Goal: Information Seeking & Learning: Learn about a topic

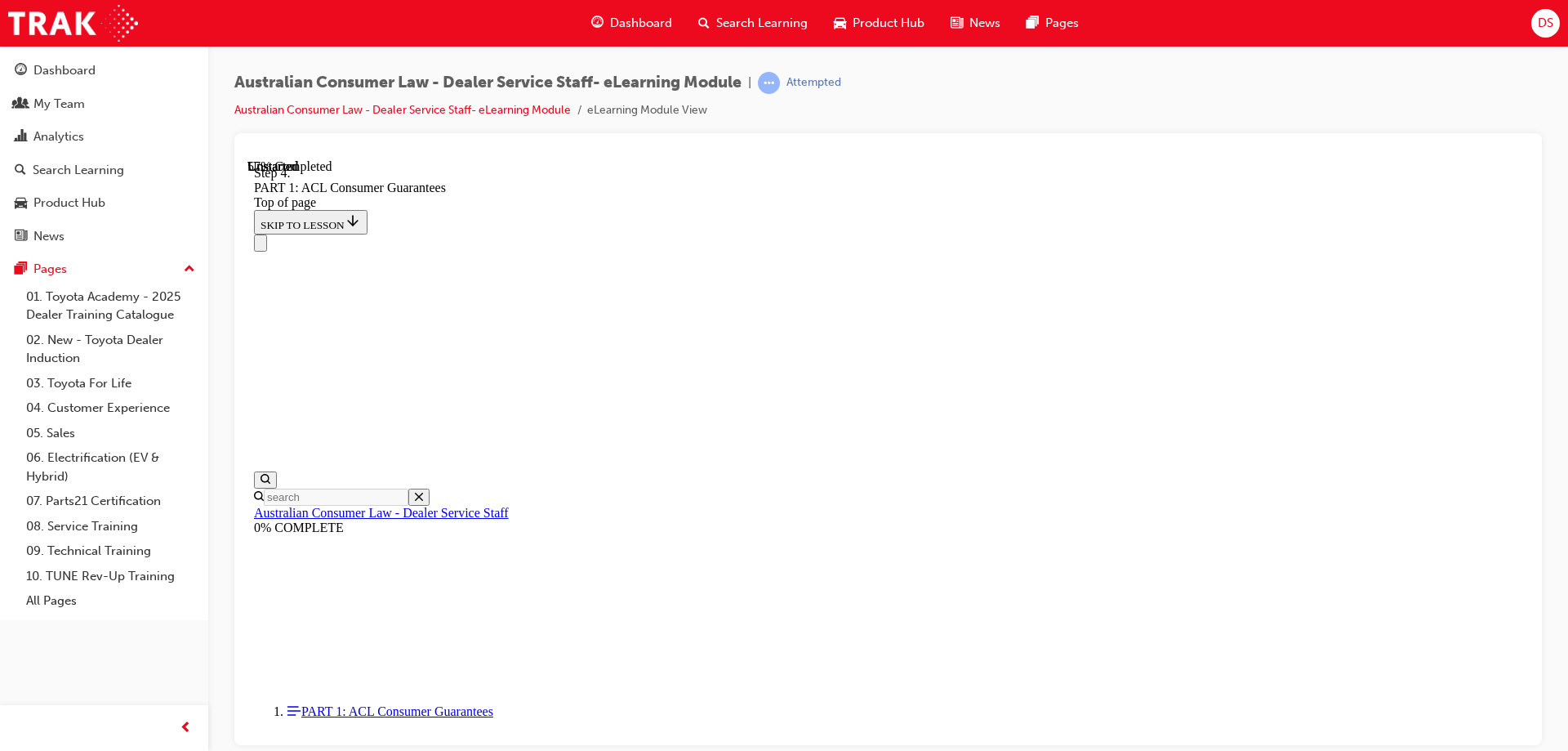
scroll to position [7643, 0]
drag, startPoint x: 1011, startPoint y: 392, endPoint x: 877, endPoint y: 328, distance: 148.5
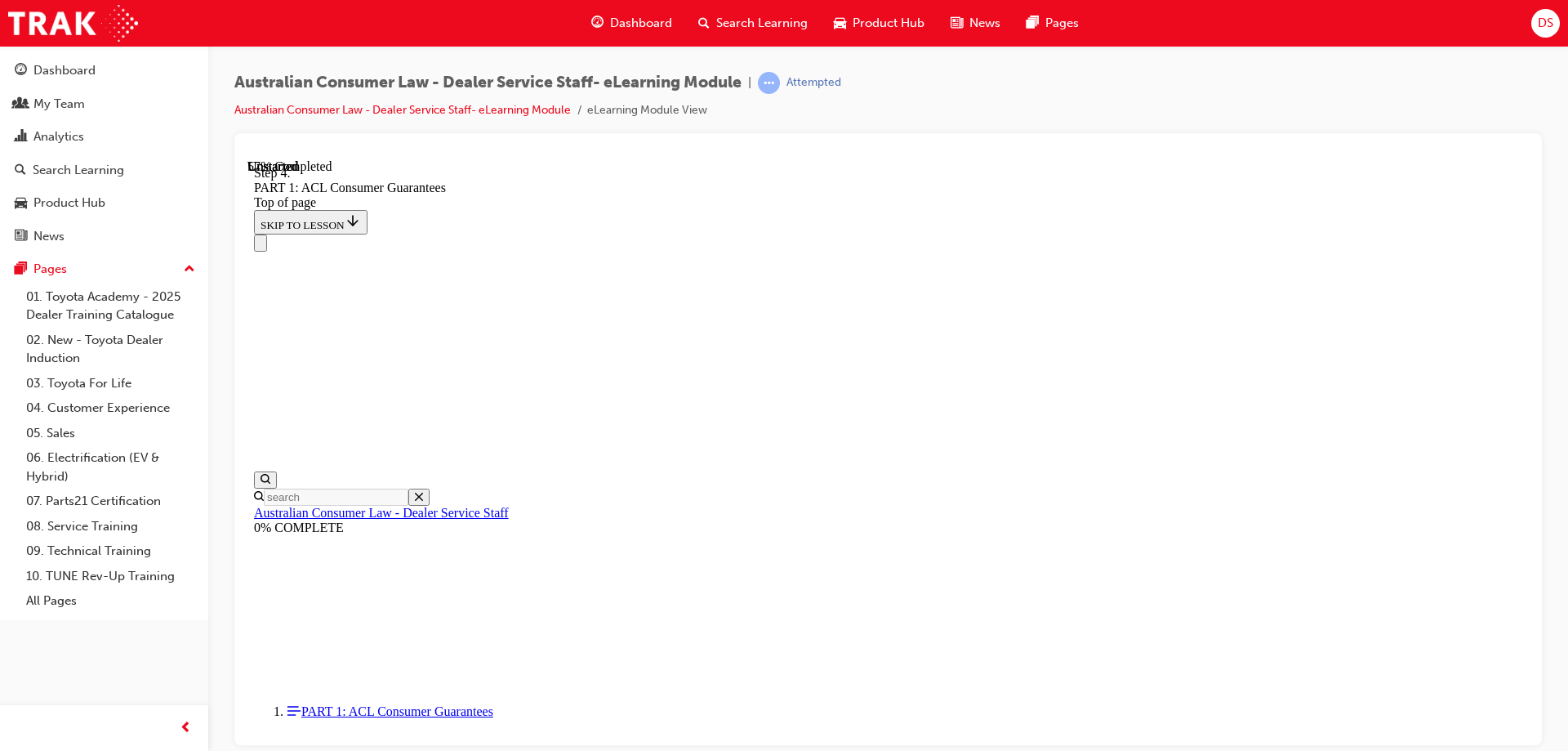
drag, startPoint x: 796, startPoint y: 354, endPoint x: 938, endPoint y: 371, distance: 143.0
drag, startPoint x: 707, startPoint y: 357, endPoint x: 980, endPoint y: 354, distance: 273.0
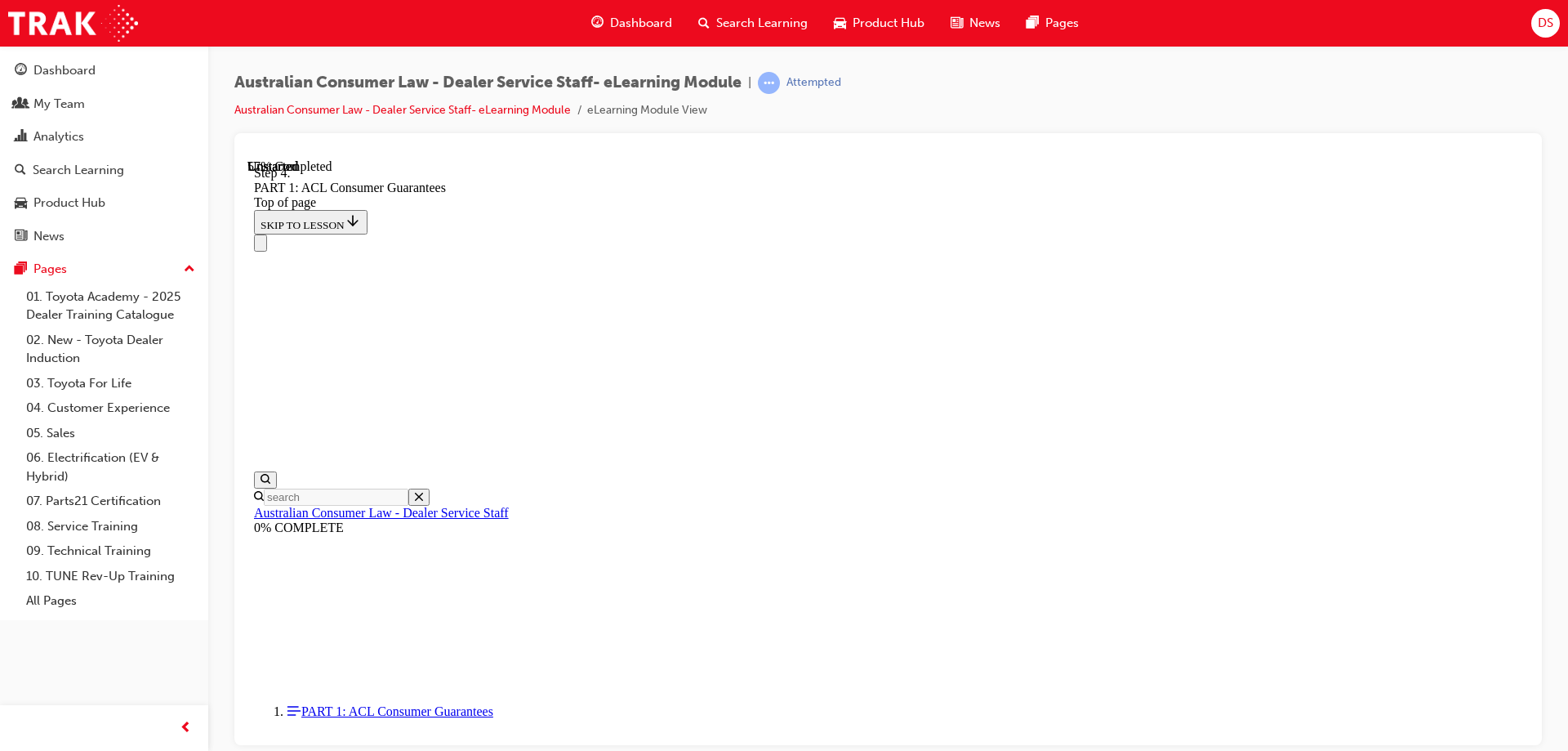
drag, startPoint x: 739, startPoint y: 351, endPoint x: 888, endPoint y: 352, distance: 149.0
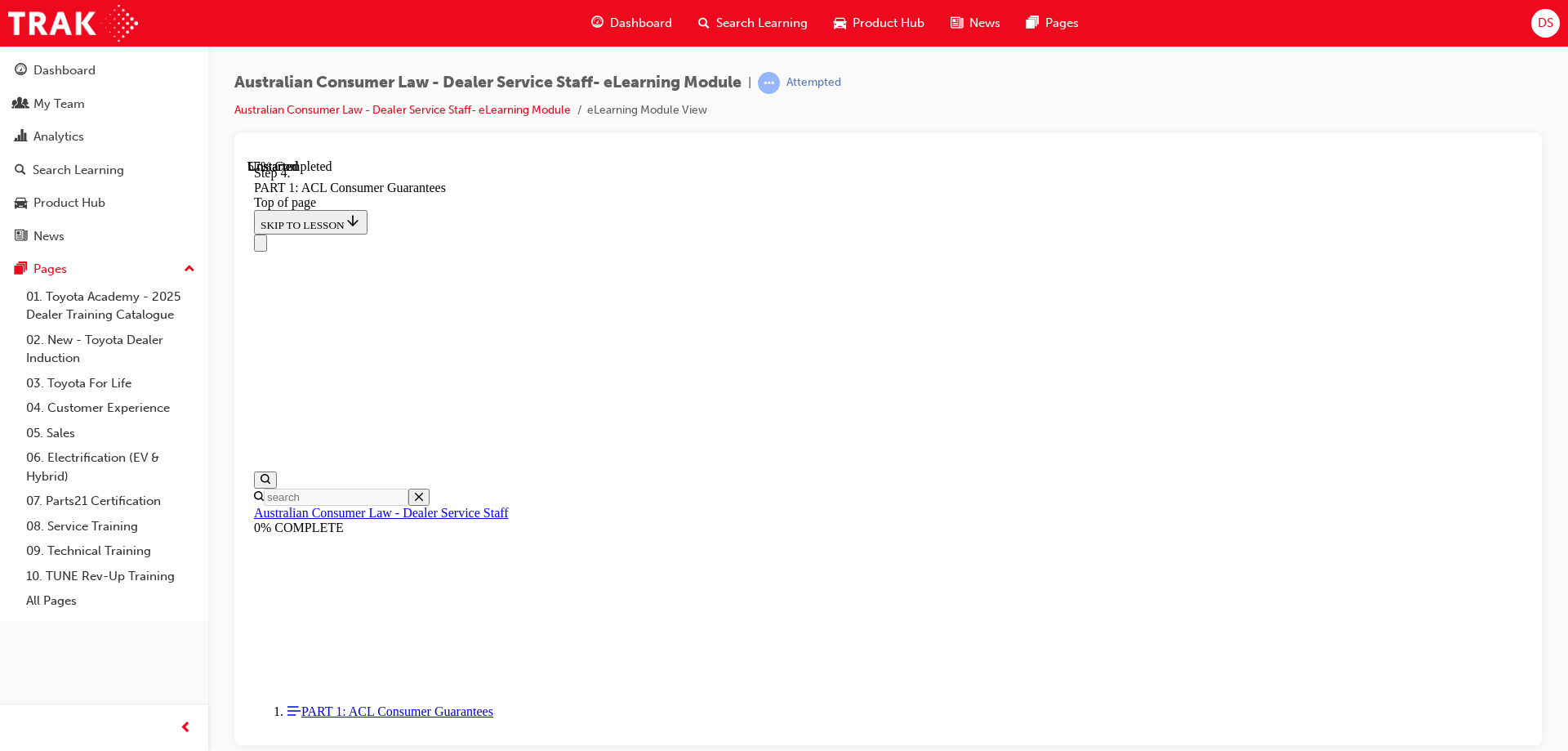
drag, startPoint x: 711, startPoint y: 234, endPoint x: 771, endPoint y: 275, distance: 72.7
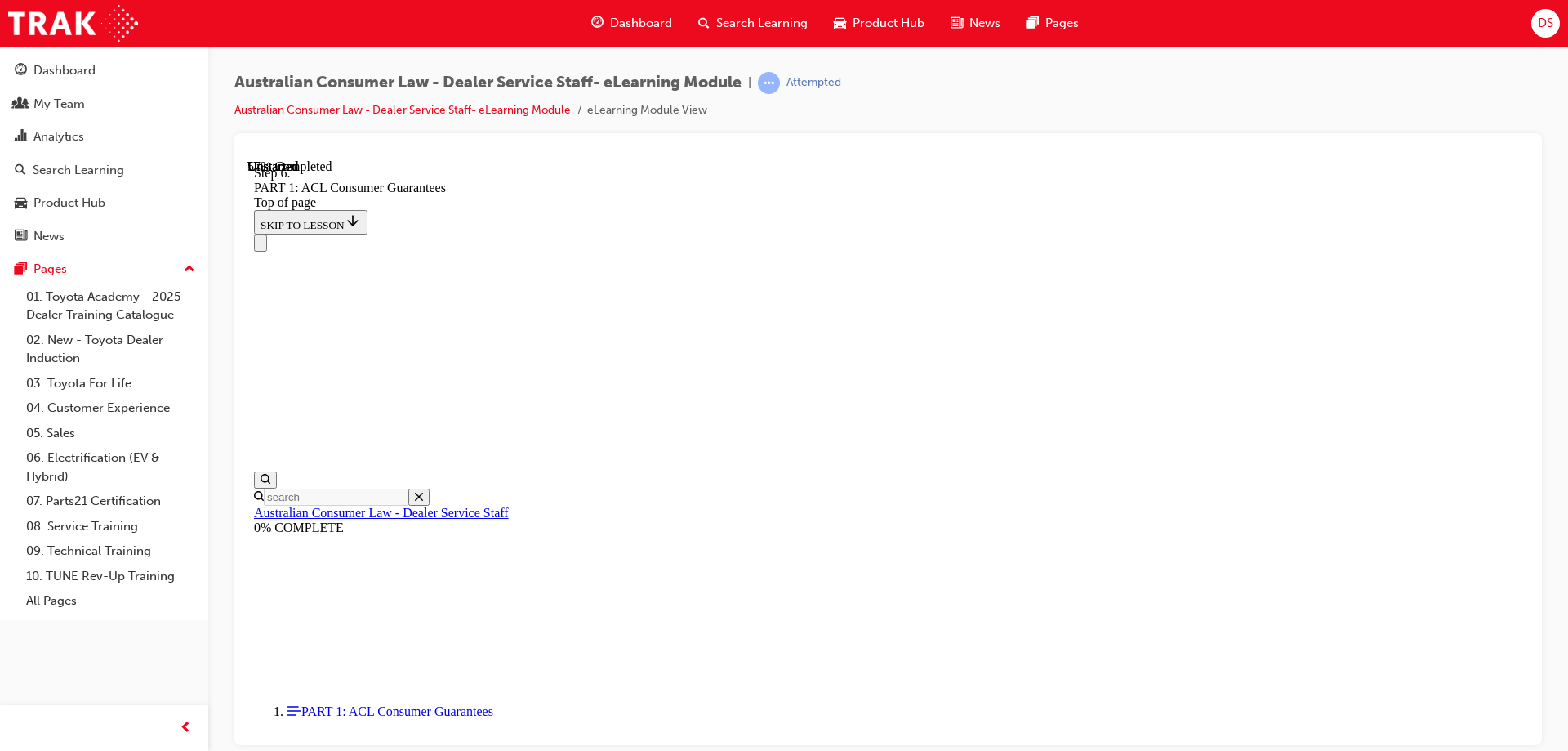
drag, startPoint x: 815, startPoint y: 298, endPoint x: 808, endPoint y: 319, distance: 22.1
drag, startPoint x: 712, startPoint y: 241, endPoint x: 947, endPoint y: 243, distance: 235.0
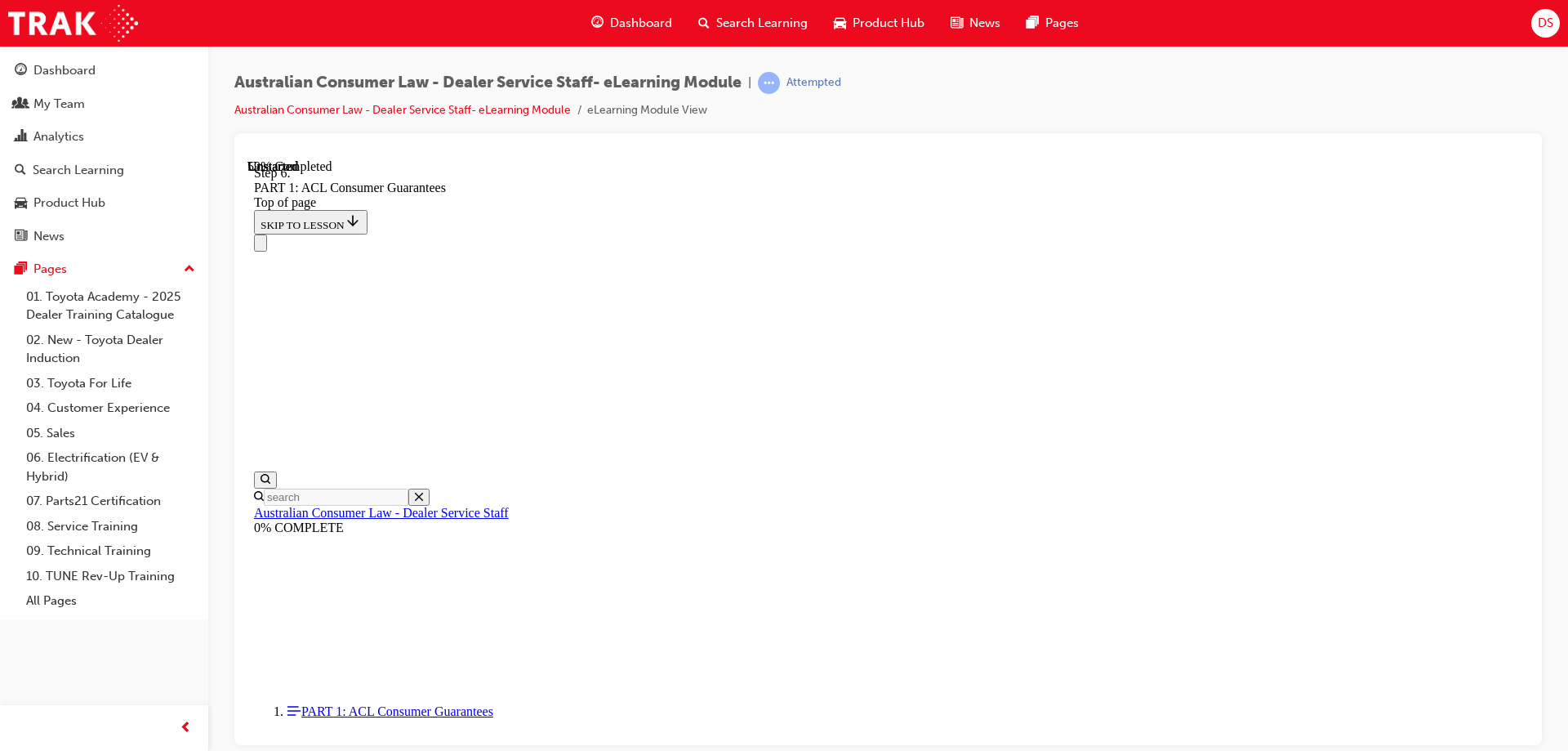
scroll to position [8424, 0]
drag, startPoint x: 1243, startPoint y: 323, endPoint x: 1263, endPoint y: 338, distance: 25.0
drag, startPoint x: 707, startPoint y: 489, endPoint x: 1126, endPoint y: 477, distance: 419.2
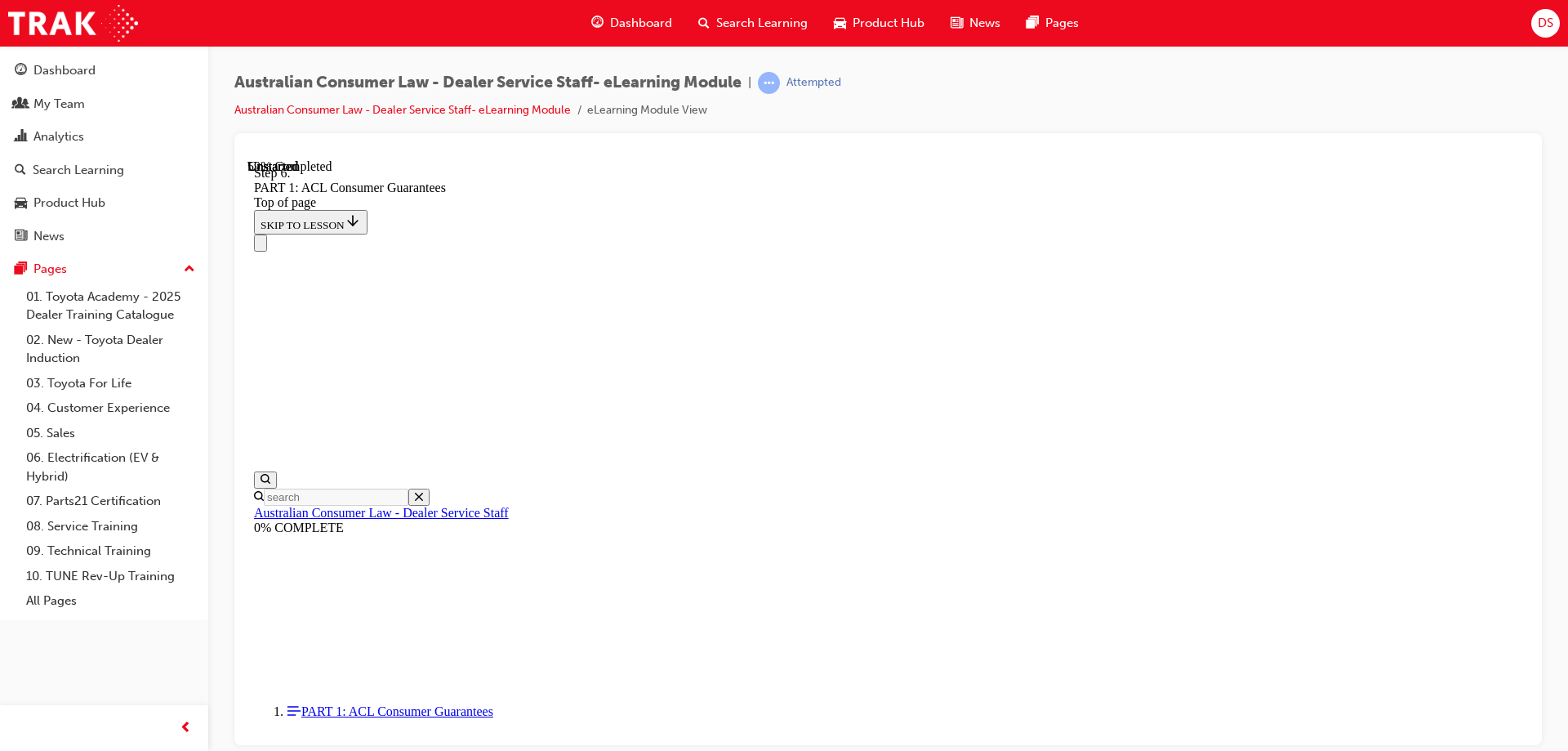
drag, startPoint x: 705, startPoint y: 372, endPoint x: 913, endPoint y: 386, distance: 208.5
drag, startPoint x: 708, startPoint y: 431, endPoint x: 1154, endPoint y: 446, distance: 446.3
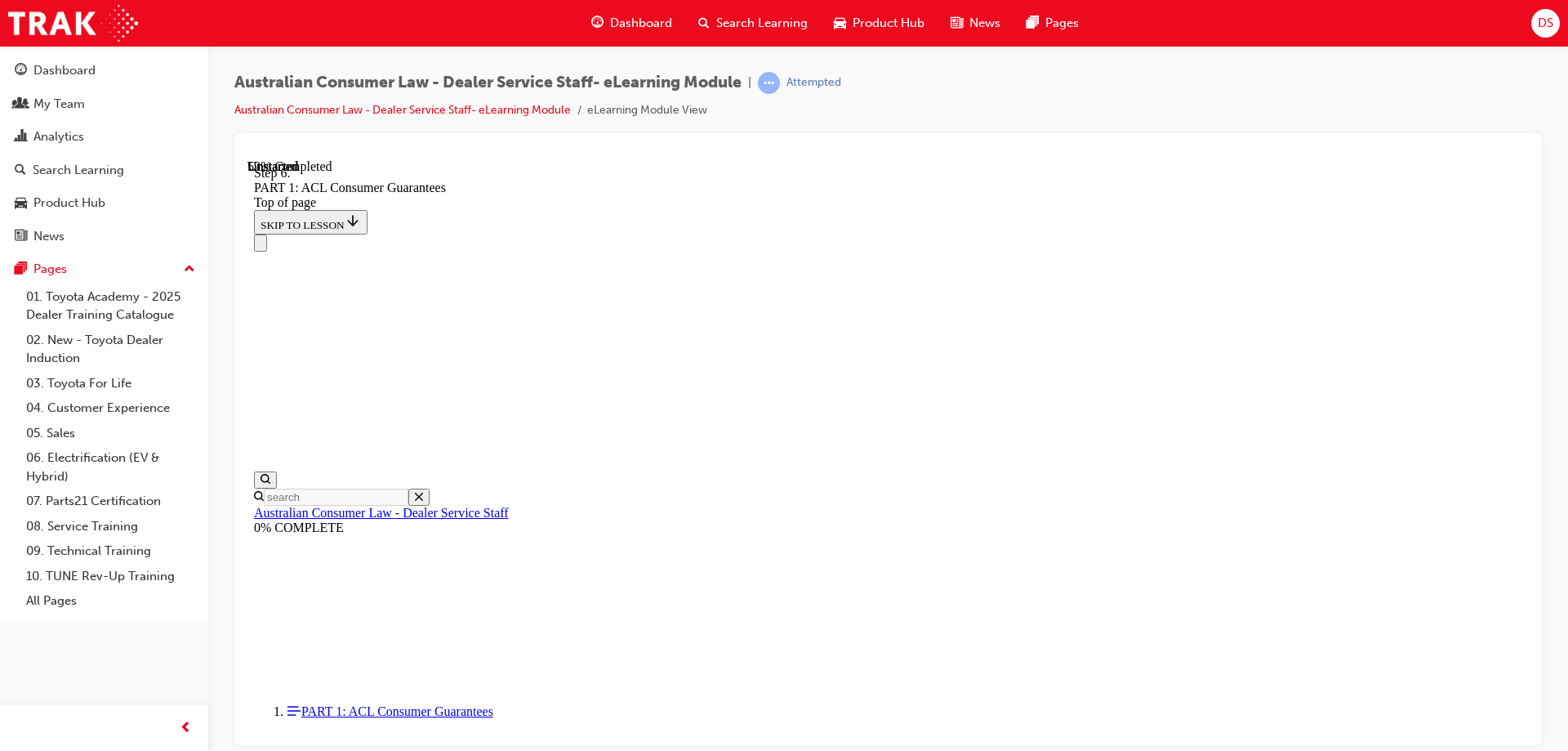
drag, startPoint x: 749, startPoint y: 514, endPoint x: 953, endPoint y: 507, distance: 204.1
drag, startPoint x: 793, startPoint y: 566, endPoint x: 1040, endPoint y: 564, distance: 247.0
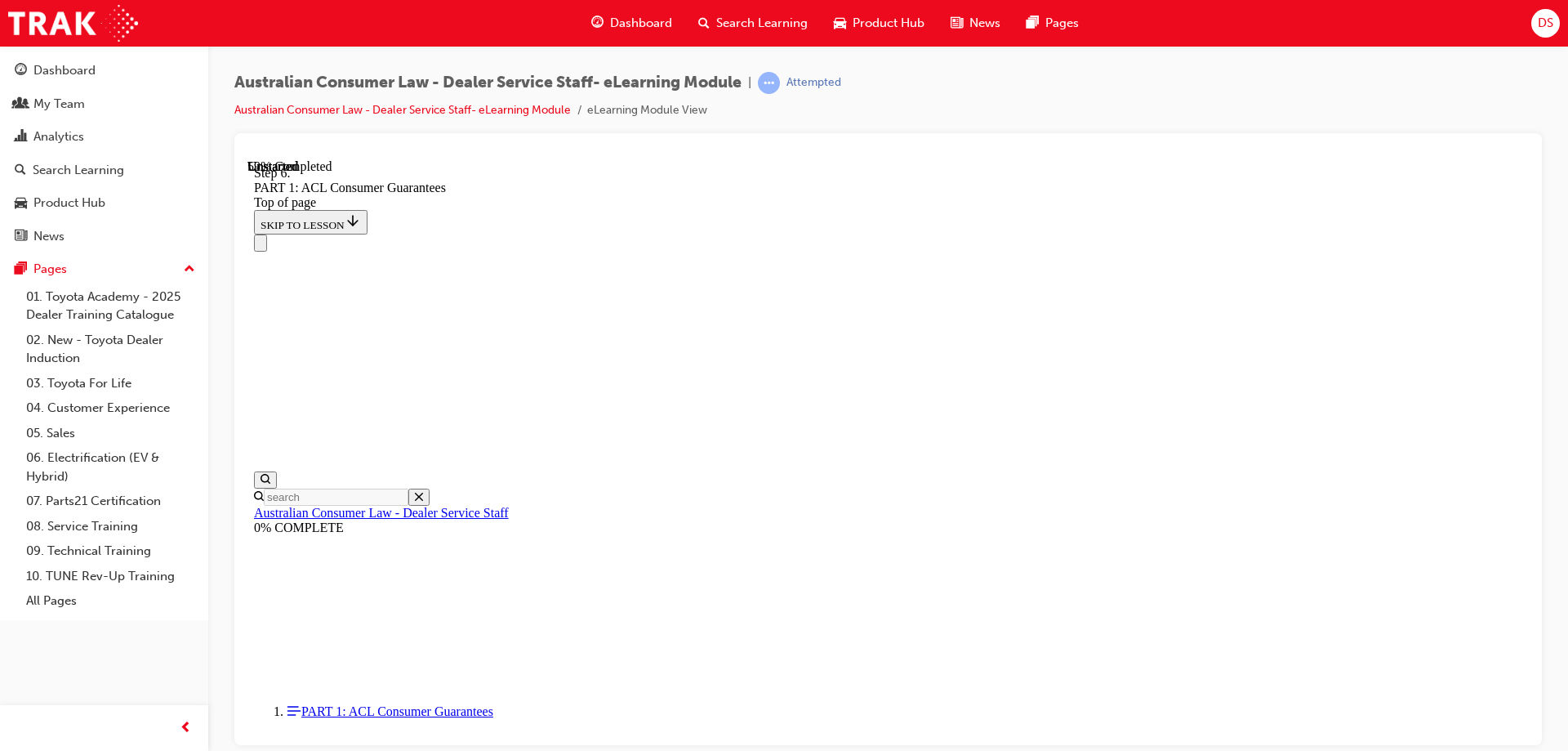
drag, startPoint x: 753, startPoint y: 565, endPoint x: 1045, endPoint y: 594, distance: 293.4
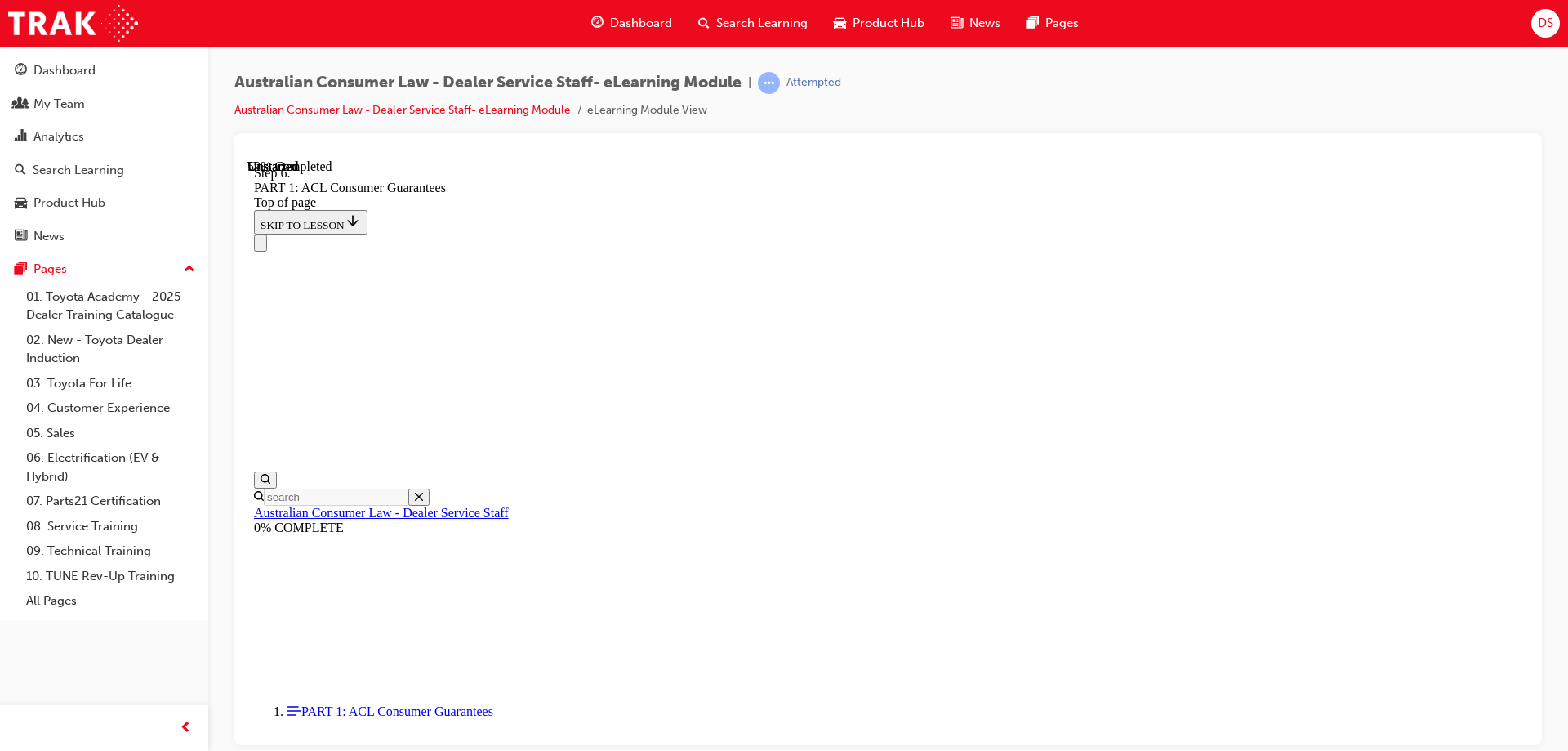
scroll to position [8832, 0]
drag, startPoint x: 1073, startPoint y: 434, endPoint x: 1188, endPoint y: 438, distance: 115.1
drag, startPoint x: 740, startPoint y: 403, endPoint x: 1012, endPoint y: 395, distance: 272.1
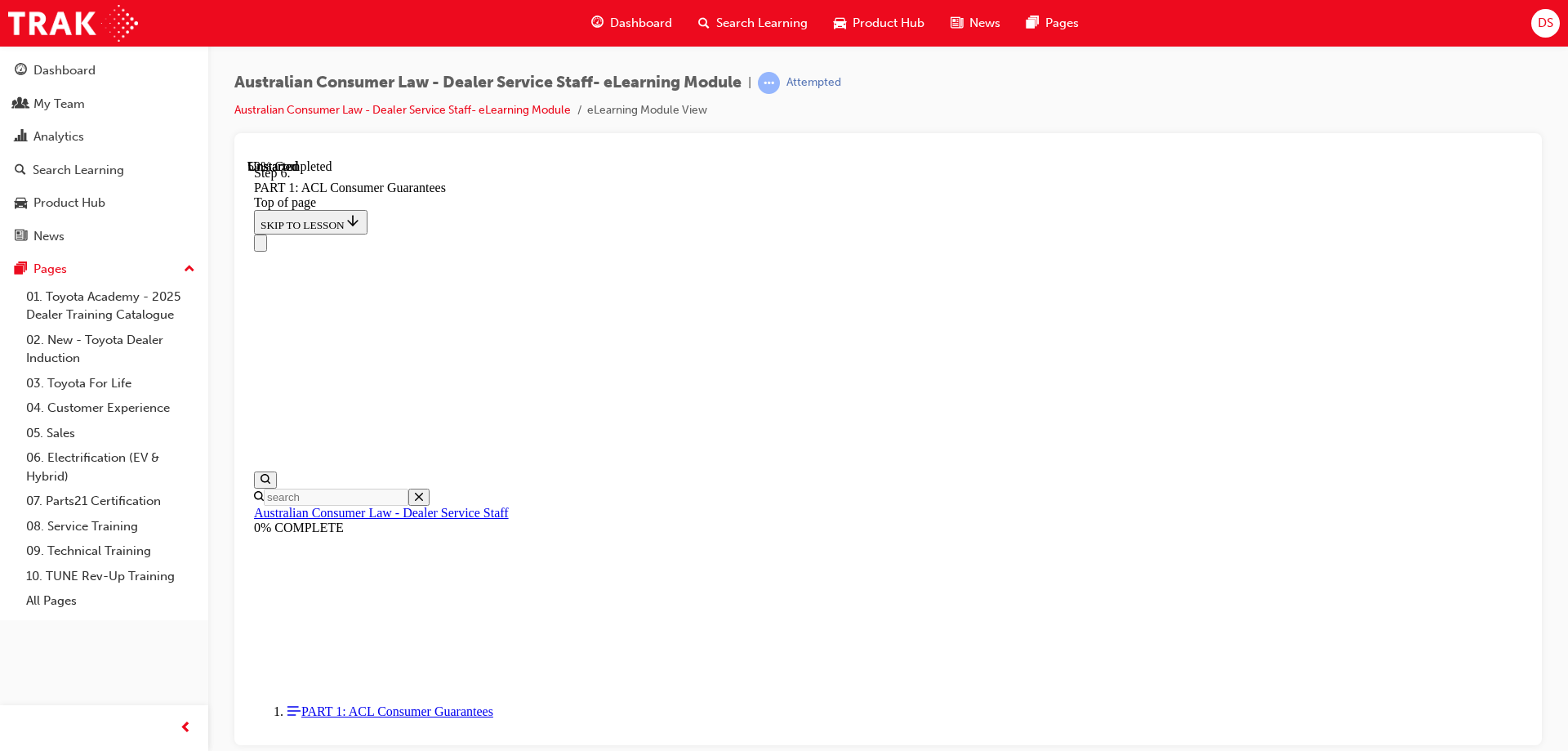
click at [1209, 155] on div at bounding box center [888, 153] width 1281 height 13
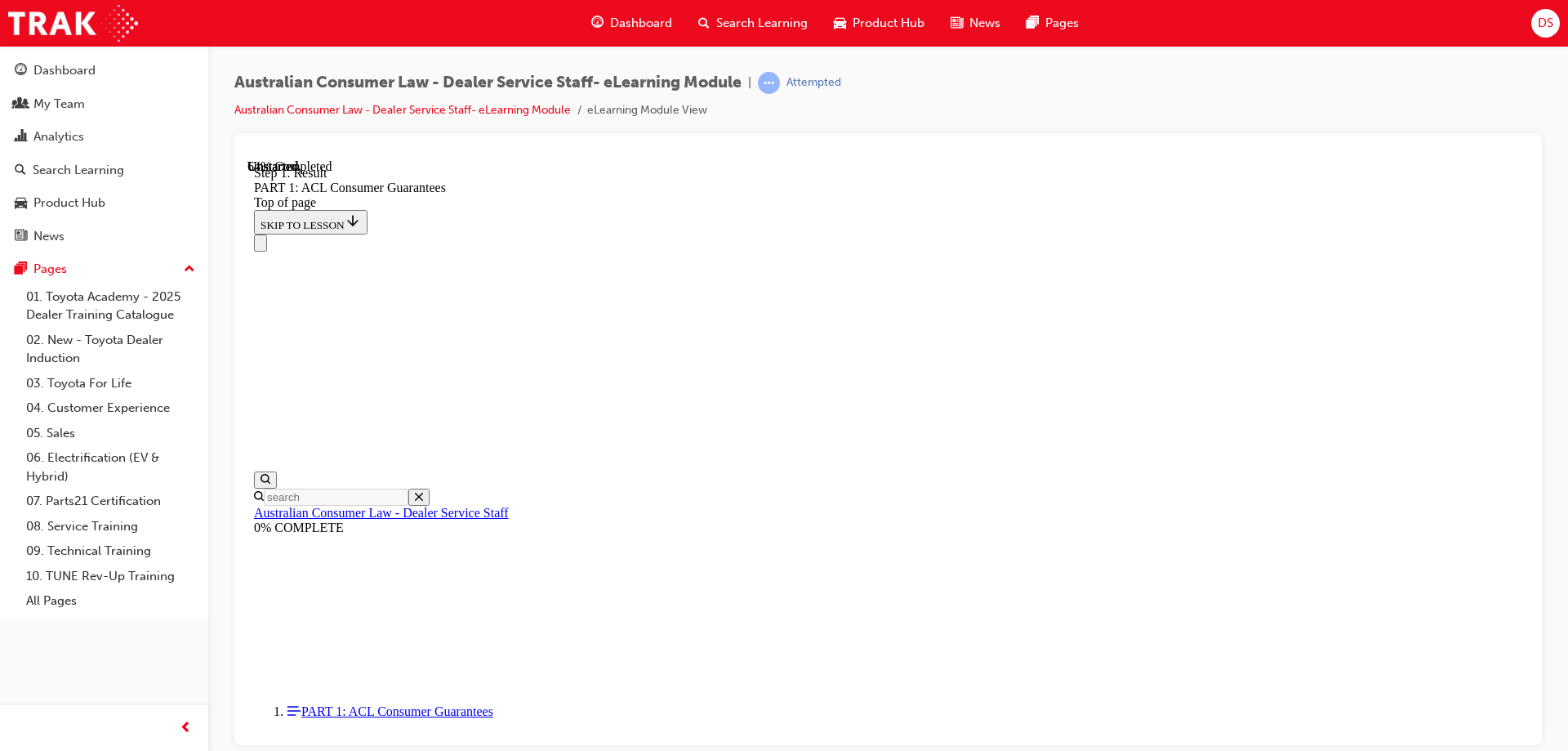
scroll to position [9251, 0]
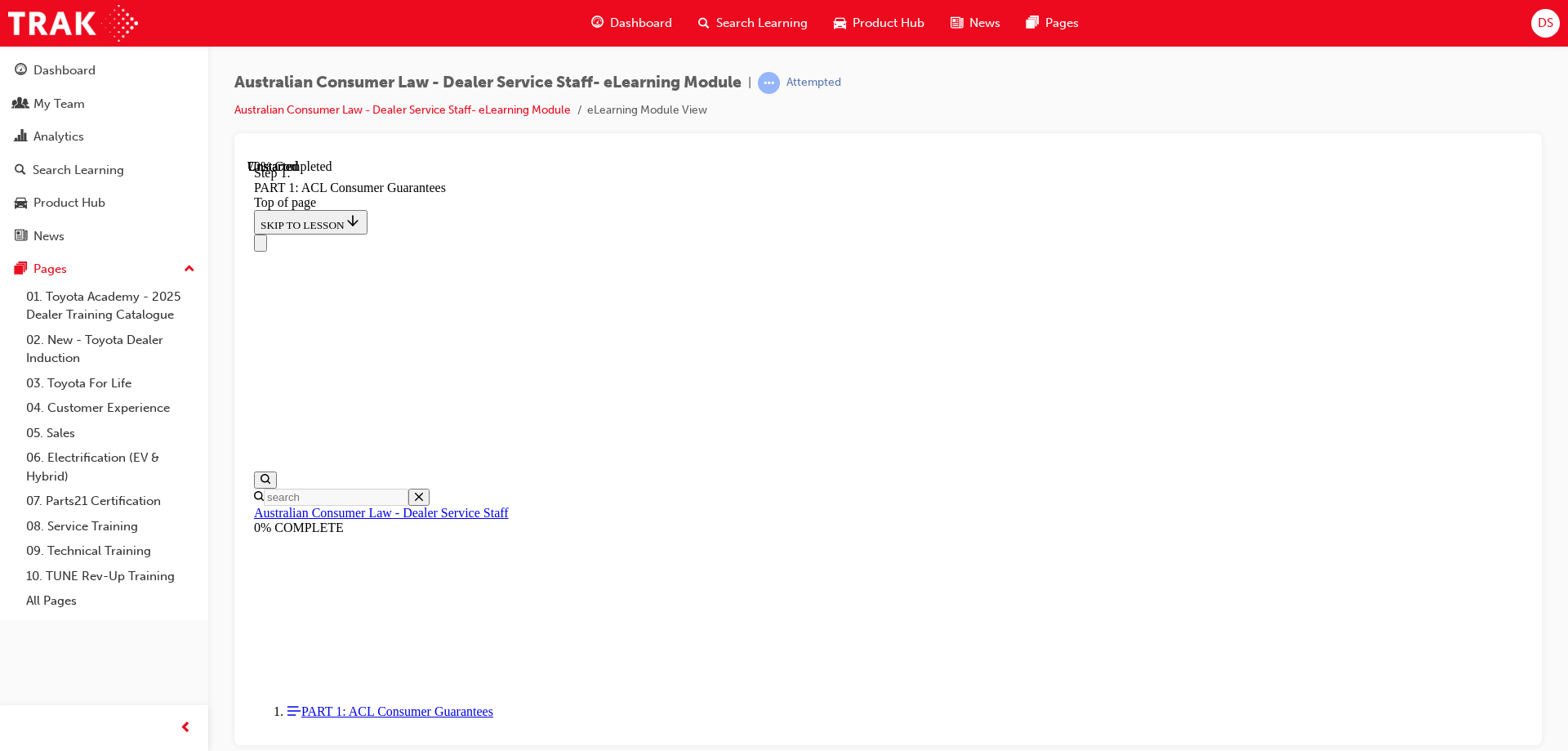
scroll to position [11075, 0]
drag, startPoint x: 735, startPoint y: 358, endPoint x: 916, endPoint y: 356, distance: 181.0
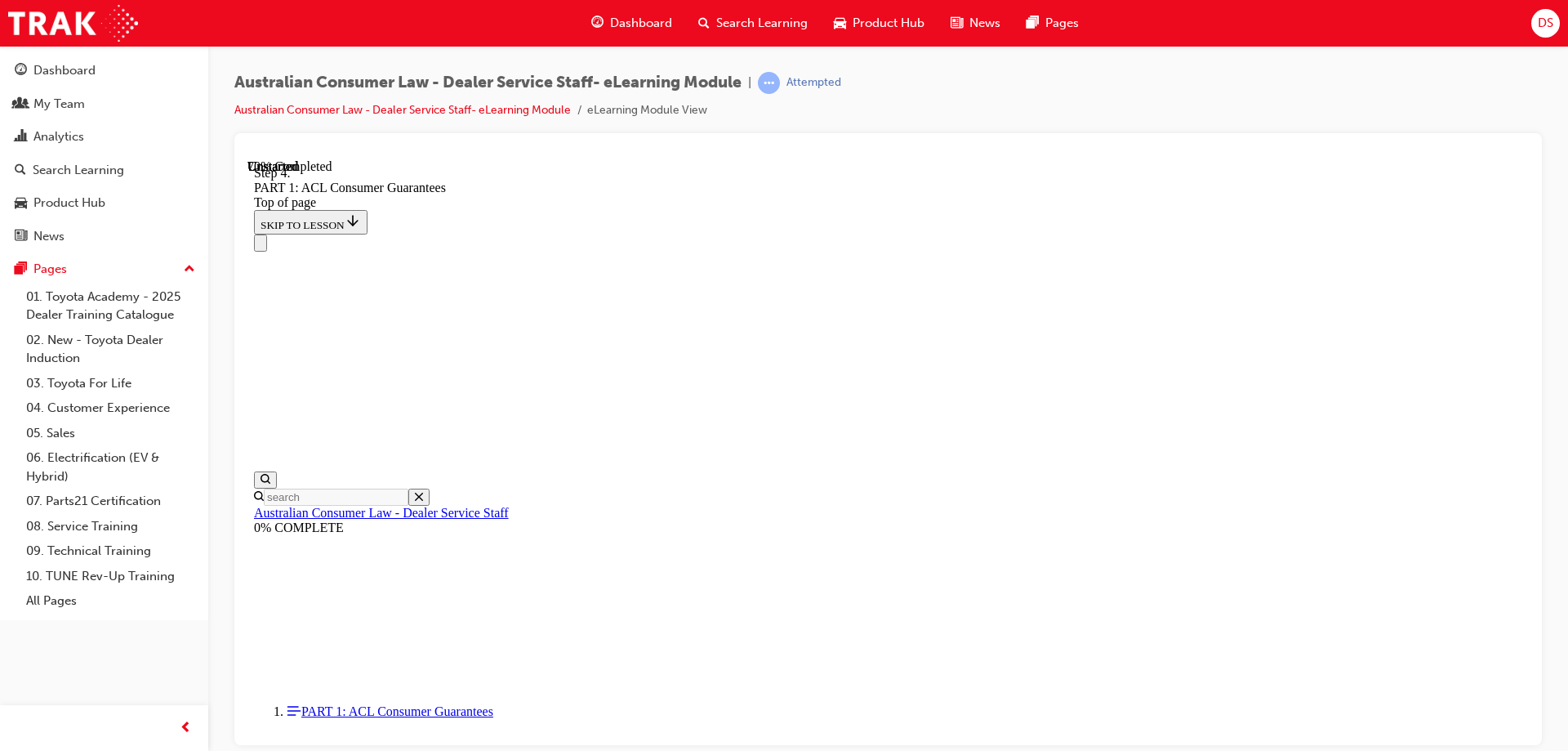
drag, startPoint x: 740, startPoint y: 578, endPoint x: 818, endPoint y: 572, distance: 78.2
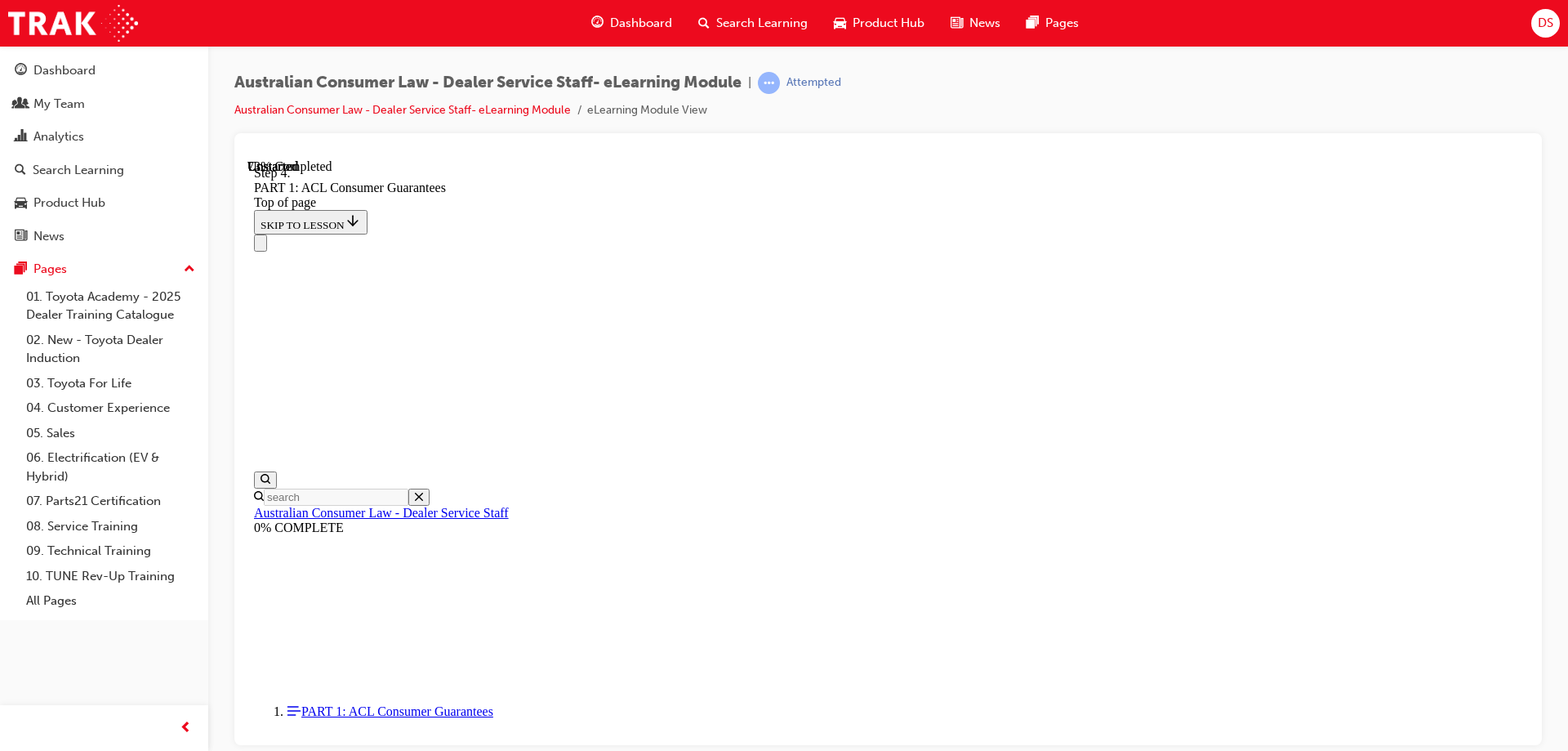
drag, startPoint x: 718, startPoint y: 413, endPoint x: 892, endPoint y: 422, distance: 174.2
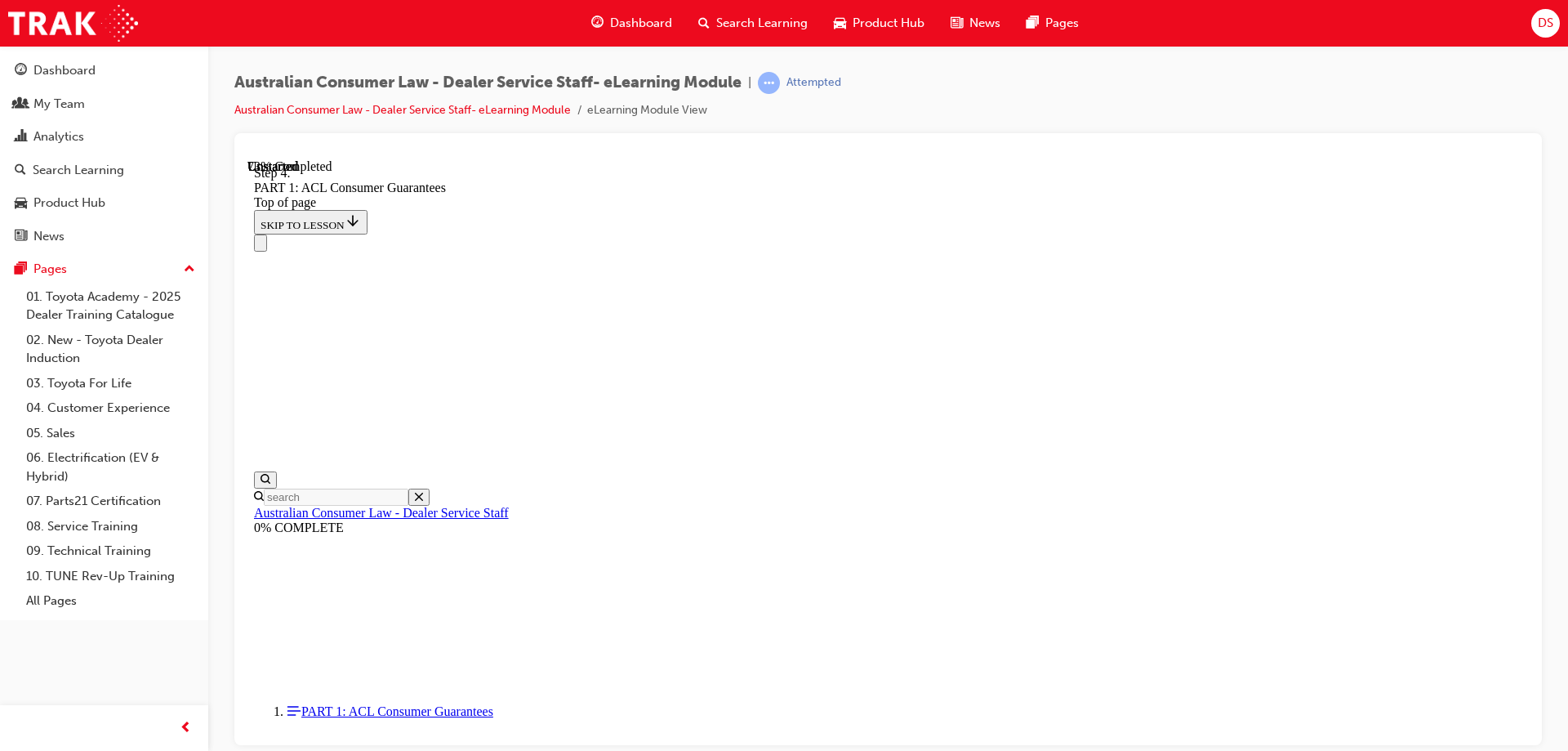
drag, startPoint x: 737, startPoint y: 413, endPoint x: 820, endPoint y: 415, distance: 83.0
drag, startPoint x: 728, startPoint y: 484, endPoint x: 890, endPoint y: 483, distance: 162.0
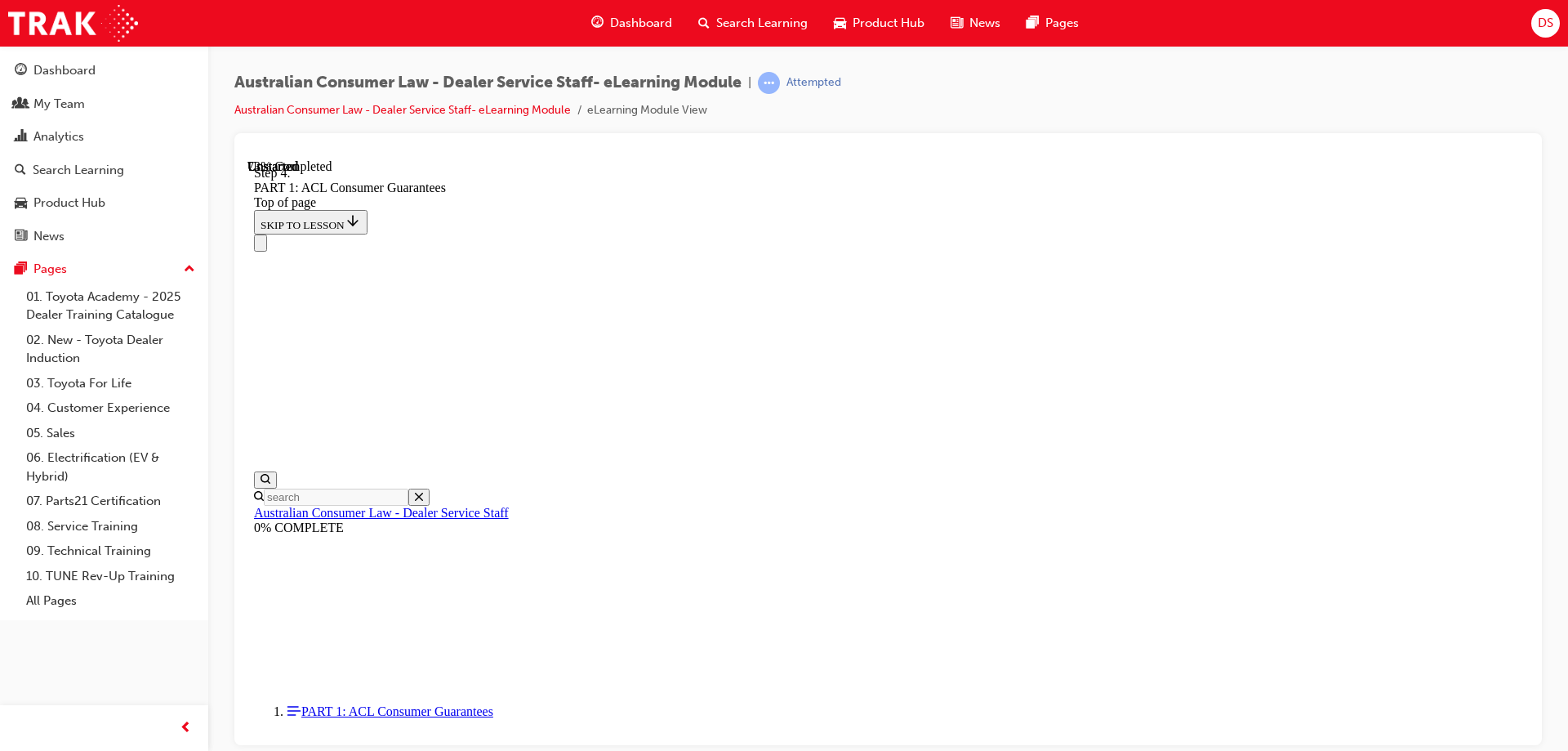
scroll to position [11974, 0]
drag, startPoint x: 713, startPoint y: 334, endPoint x: 993, endPoint y: 338, distance: 280.0
drag, startPoint x: 739, startPoint y: 402, endPoint x: 924, endPoint y: 401, distance: 185.0
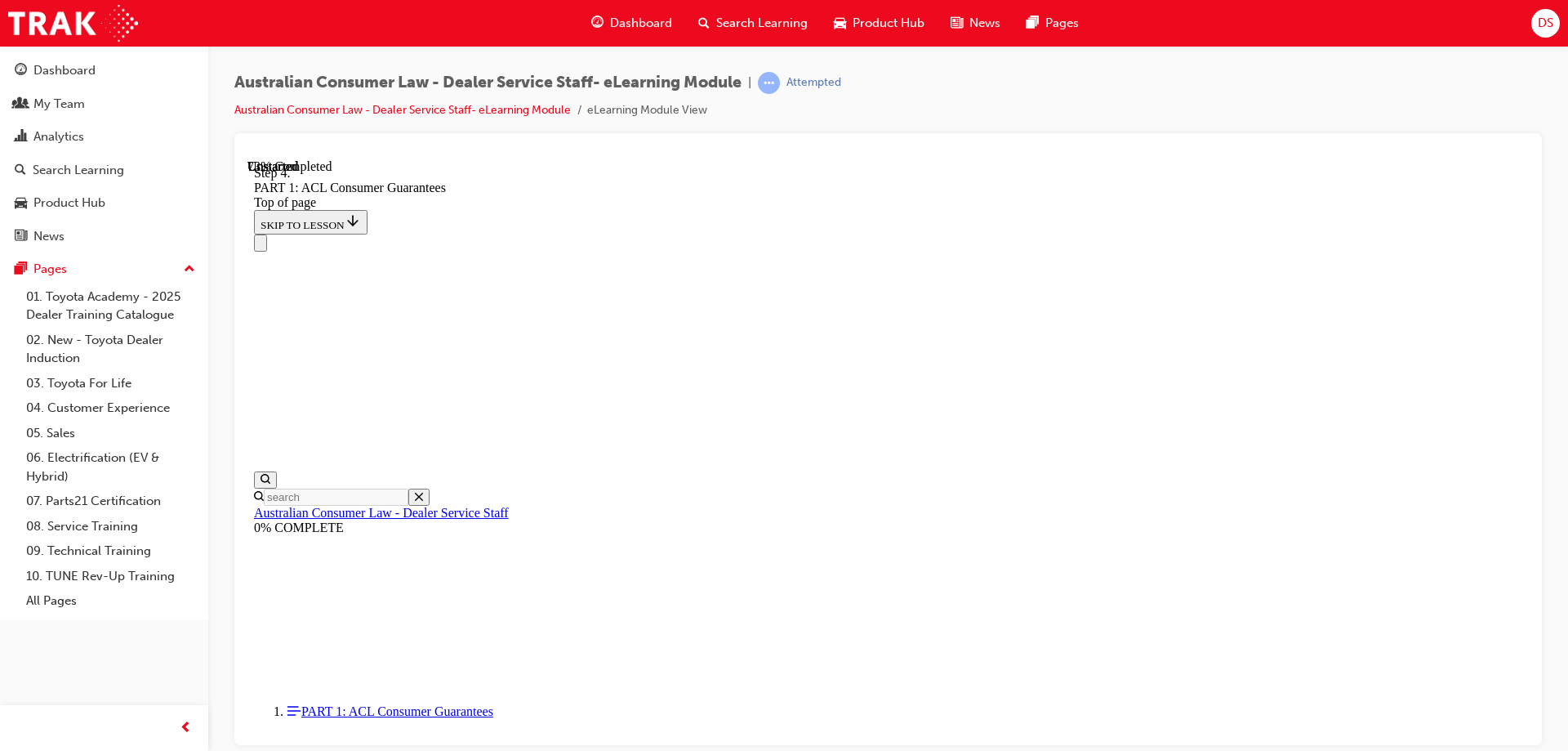
drag, startPoint x: 729, startPoint y: 462, endPoint x: 1032, endPoint y: 454, distance: 303.1
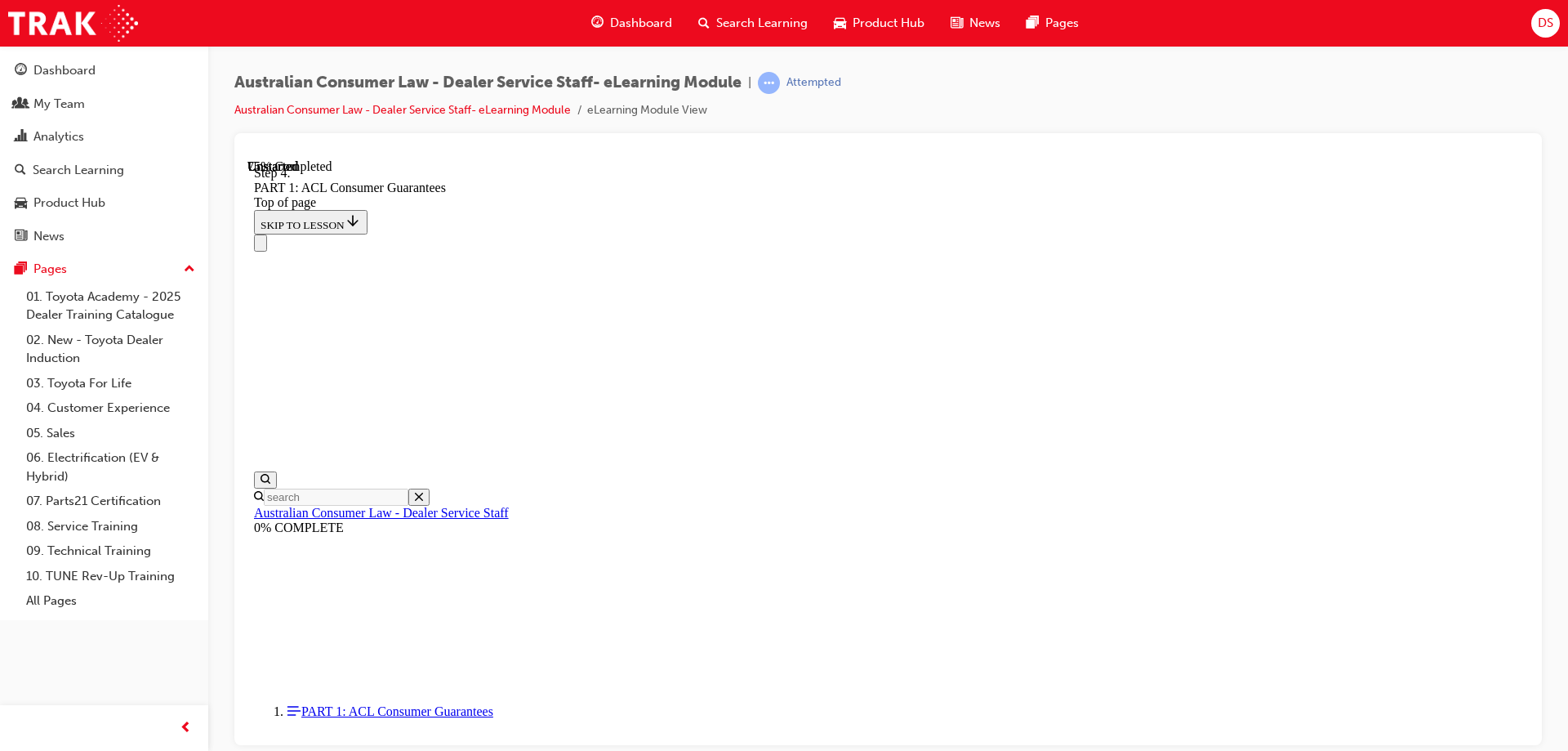
drag, startPoint x: 1343, startPoint y: 668, endPoint x: 1301, endPoint y: 687, distance: 46.1
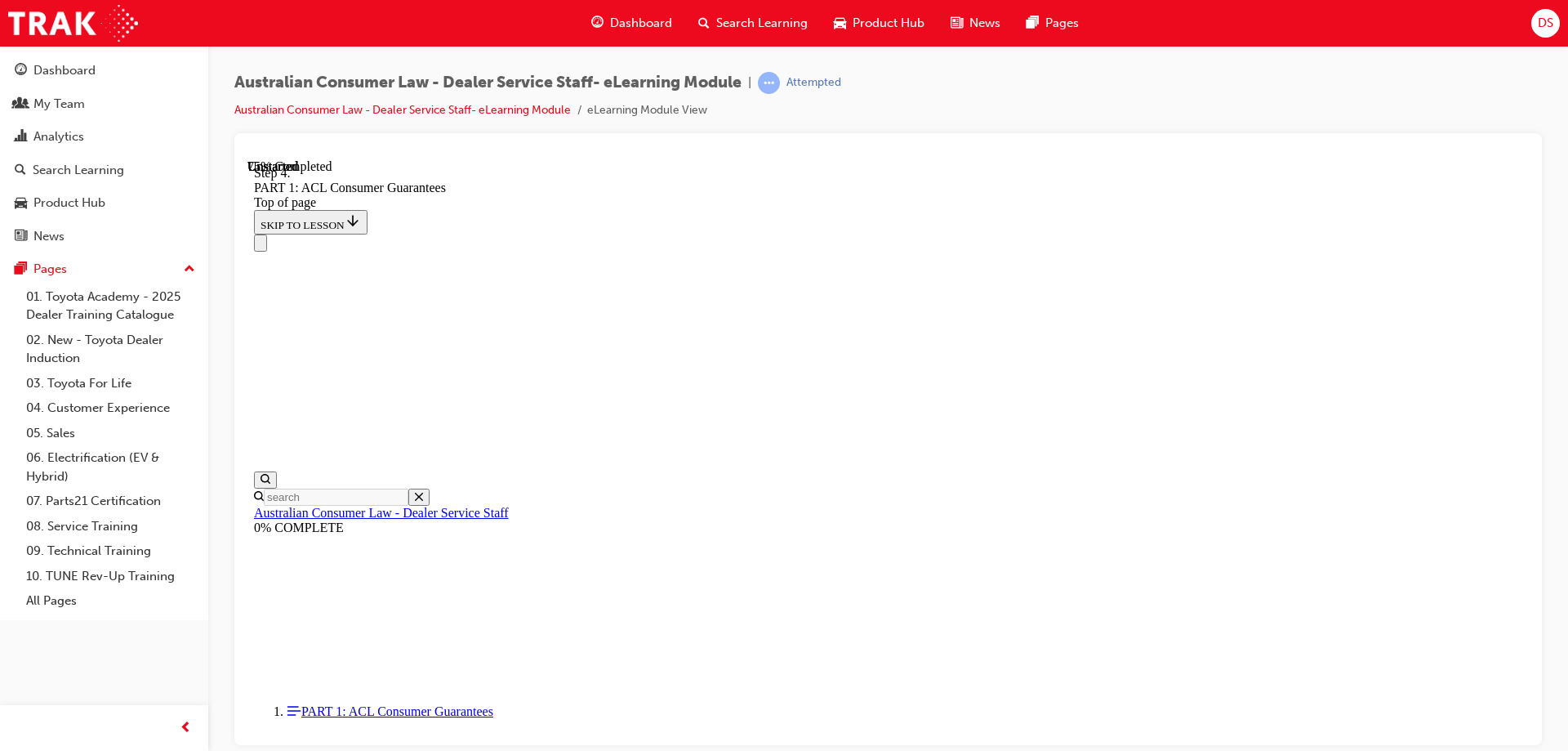
scroll to position [12428, 0]
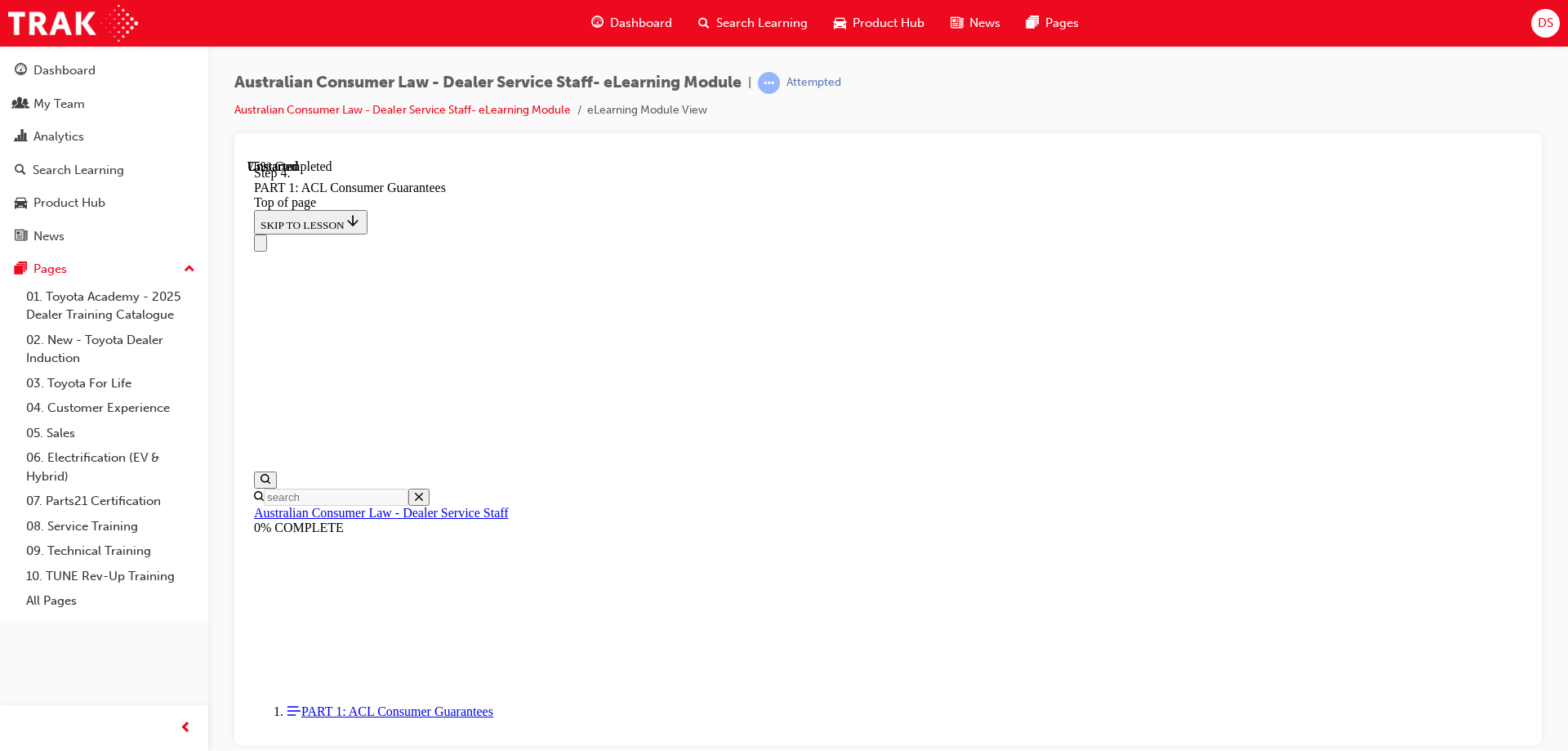
drag, startPoint x: 862, startPoint y: 257, endPoint x: 1064, endPoint y: 280, distance: 203.3
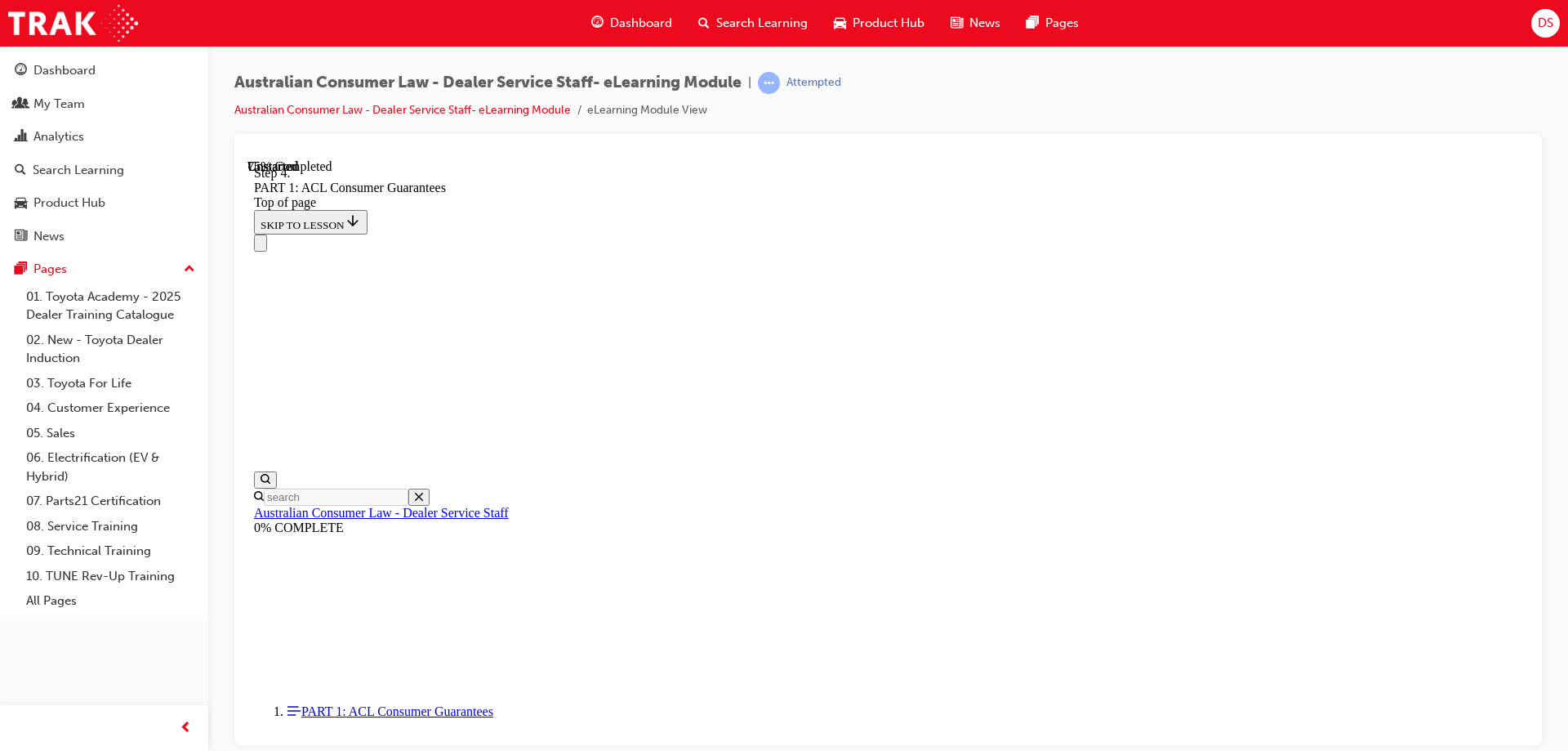
drag, startPoint x: 695, startPoint y: 305, endPoint x: 1000, endPoint y: 298, distance: 305.1
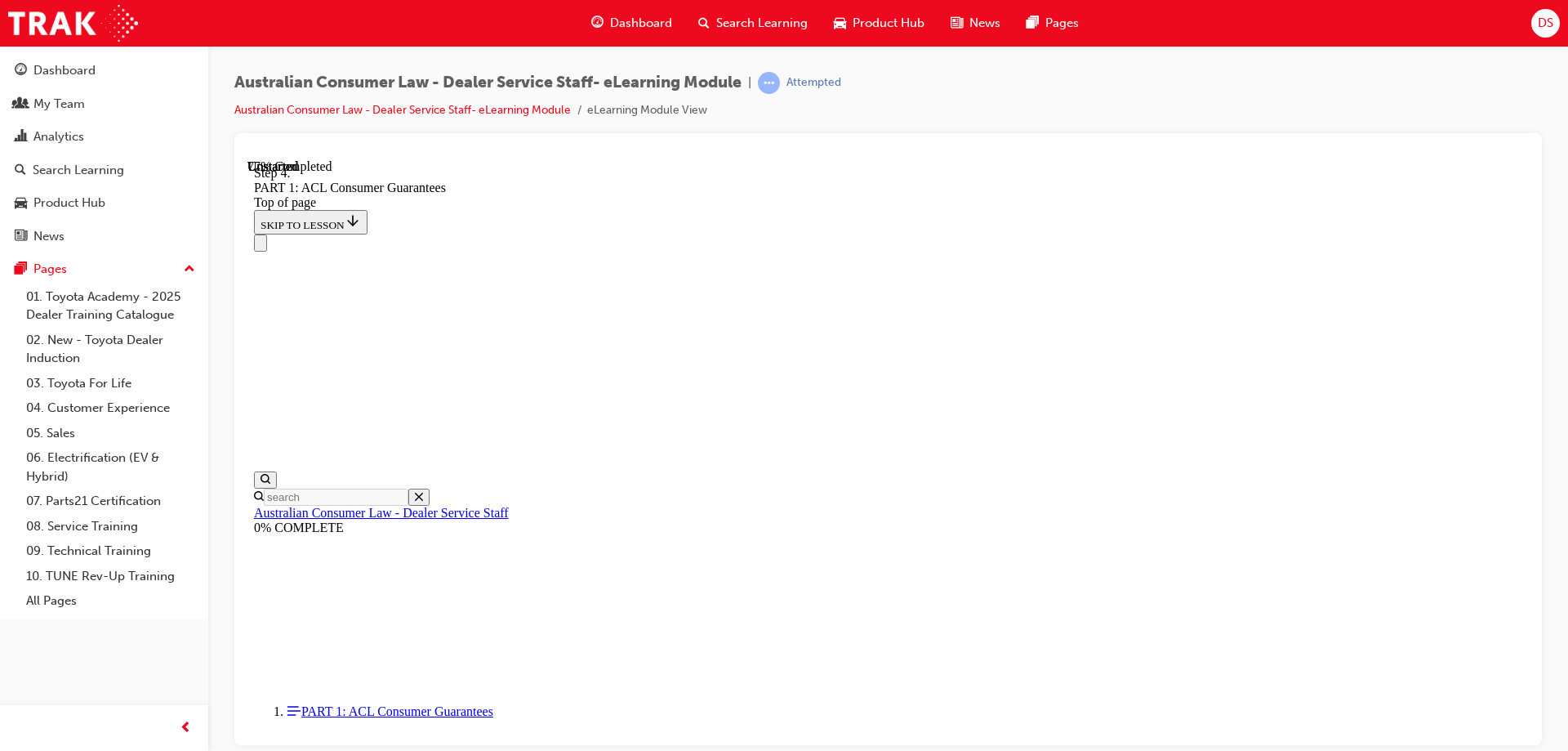
drag, startPoint x: 689, startPoint y: 258, endPoint x: 932, endPoint y: 242, distance: 243.5
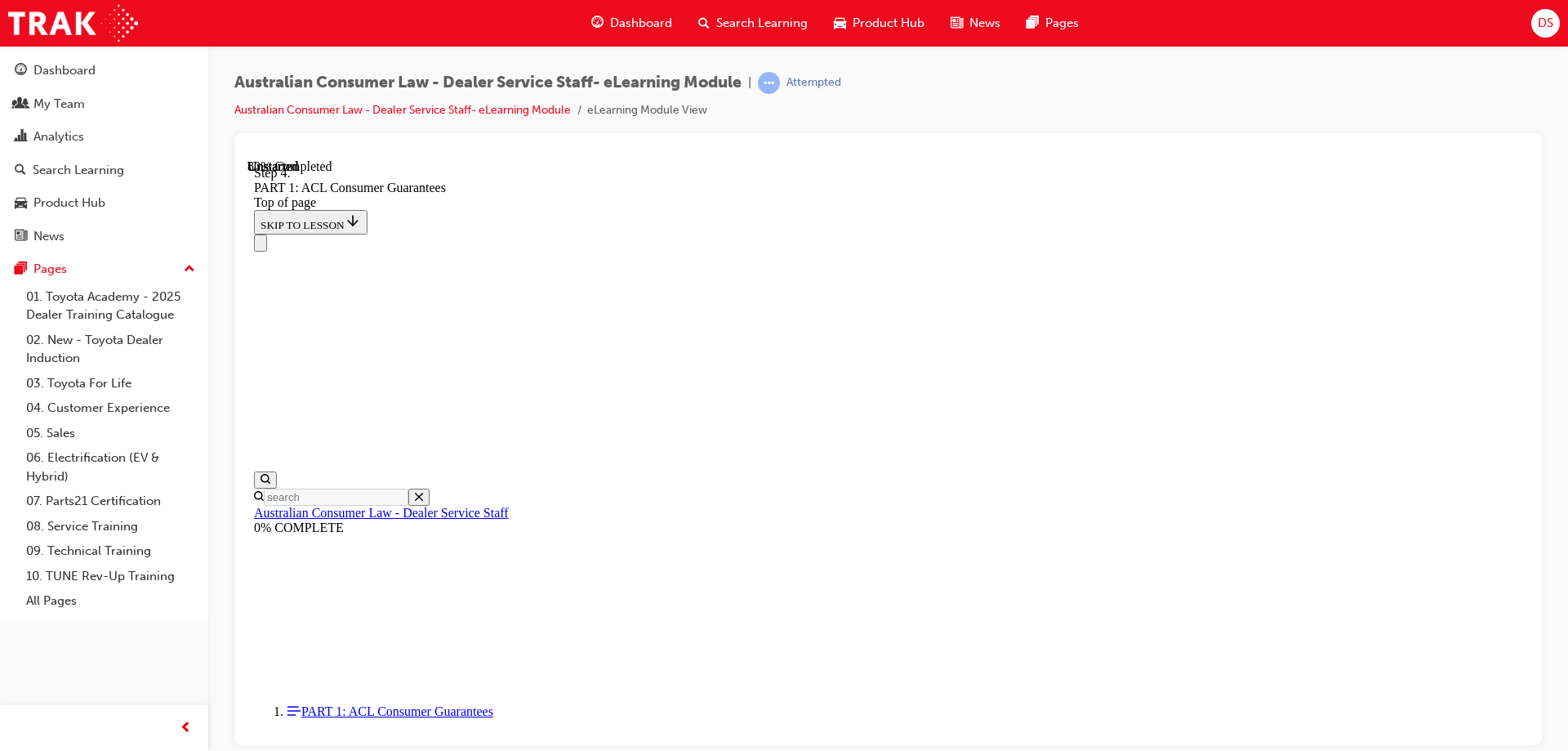
drag, startPoint x: 734, startPoint y: 285, endPoint x: 977, endPoint y: 314, distance: 244.7
